Goal: Register for event/course: Sign up to attend an event or enroll in a course

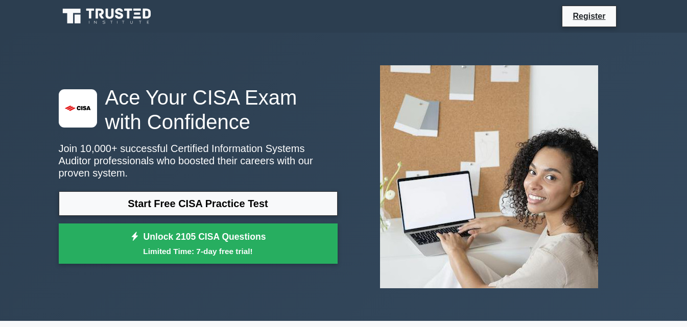
click at [118, 198] on link "Start Free CISA Practice Test" at bounding box center [198, 204] width 279 height 25
click at [109, 246] on small "Limited Time: 7-day free trial!" at bounding box center [198, 252] width 253 height 12
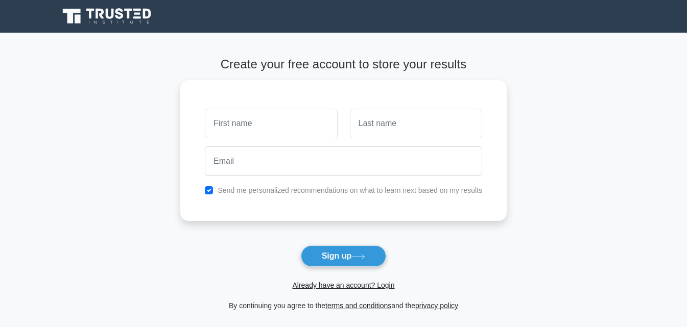
click at [232, 120] on input "text" at bounding box center [271, 124] width 132 height 30
type input "Muhammad Hamad"
click at [424, 120] on input "text" at bounding box center [416, 124] width 132 height 30
type input "Khan"
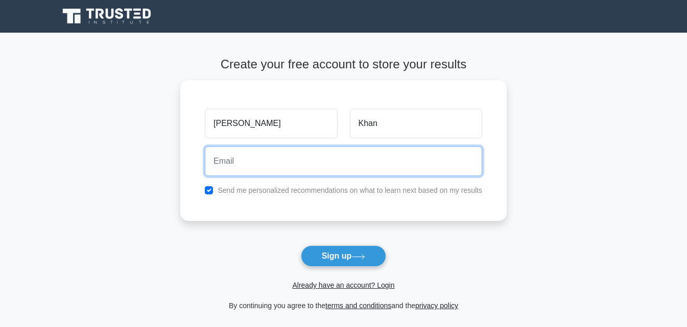
click at [241, 155] on input "email" at bounding box center [343, 162] width 277 height 30
type input "hamadkhan2028@gmail.com"
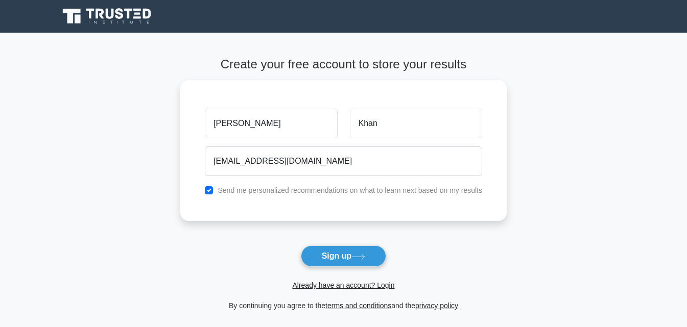
click at [360, 261] on button "Sign up" at bounding box center [344, 256] width 86 height 21
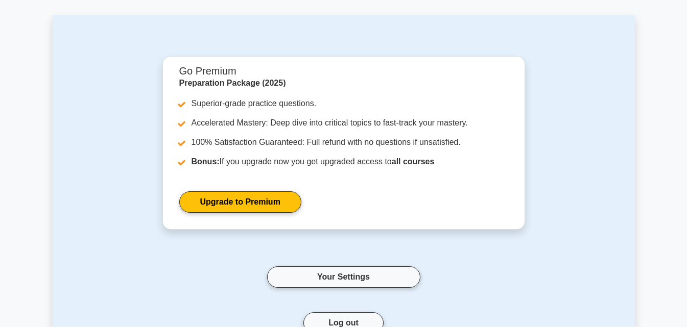
scroll to position [40, 0]
